Goal: Transaction & Acquisition: Purchase product/service

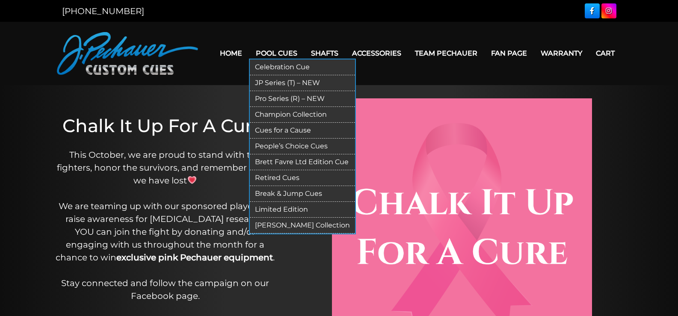
click at [280, 52] on link "Pool Cues" at bounding box center [276, 53] width 55 height 22
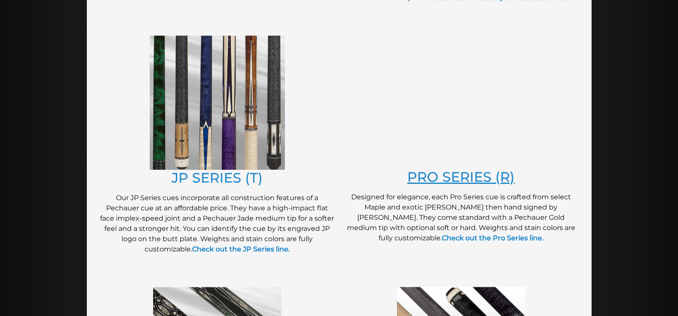
scroll to position [433, 0]
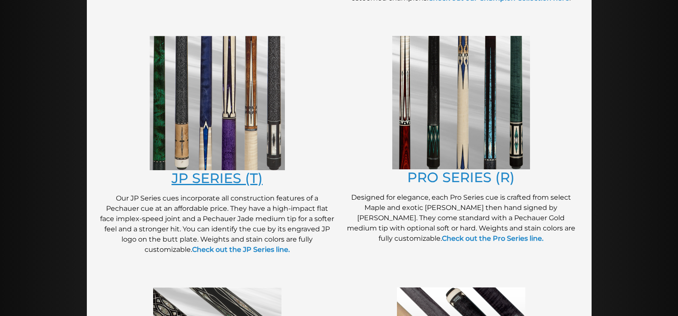
click at [195, 177] on link "JP SERIES (T)" at bounding box center [216, 178] width 91 height 17
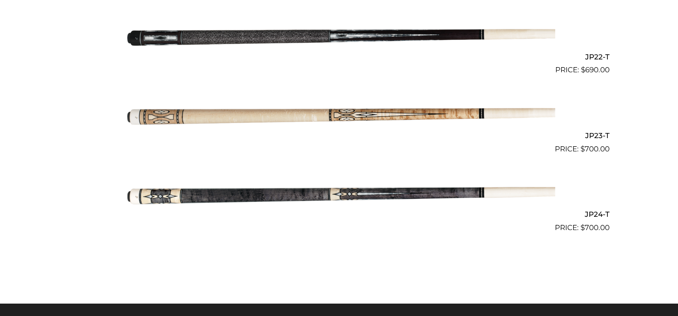
scroll to position [1933, 0]
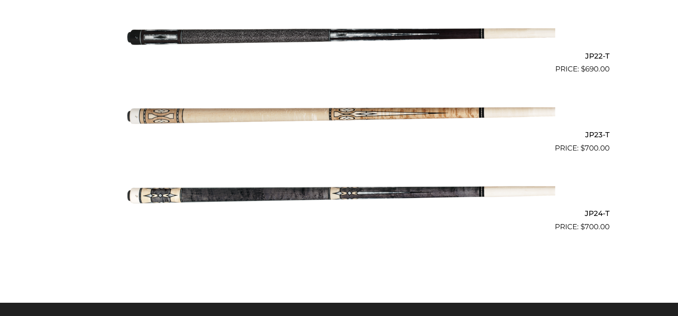
click at [314, 202] on img at bounding box center [339, 193] width 432 height 72
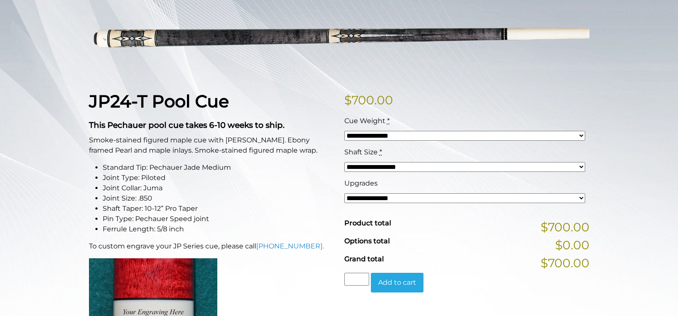
scroll to position [137, 0]
click at [397, 196] on select "**********" at bounding box center [464, 198] width 241 height 10
click at [293, 192] on li "Joint Collar: Juma" at bounding box center [218, 188] width 231 height 10
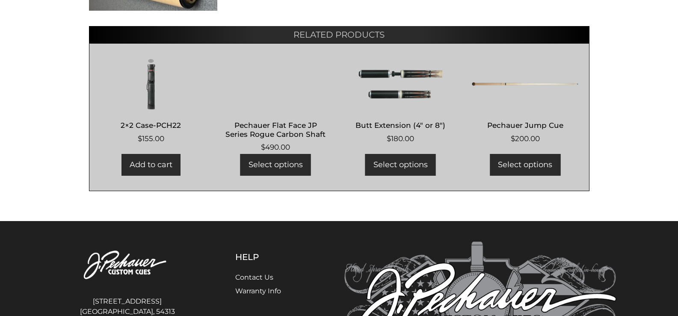
scroll to position [636, 0]
